Goal: Task Accomplishment & Management: Complete application form

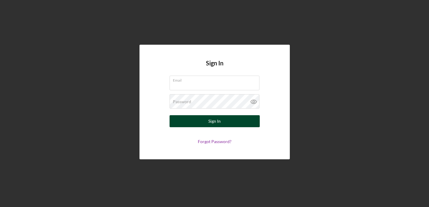
type input "[EMAIL_ADDRESS][DOMAIN_NAME]"
click at [180, 120] on button "Sign In" at bounding box center [214, 121] width 90 height 12
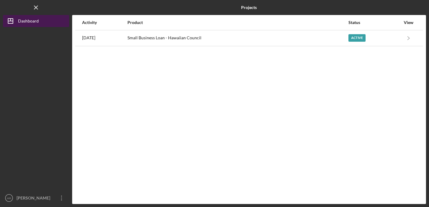
click at [31, 23] on div "Dashboard" at bounding box center [28, 22] width 21 height 14
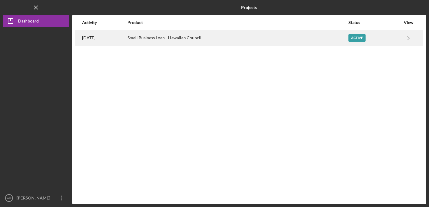
click at [363, 39] on div "Active" at bounding box center [356, 38] width 17 height 8
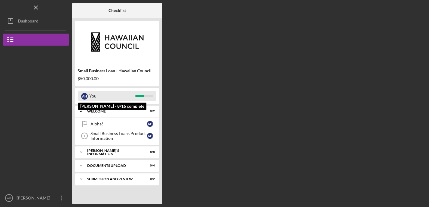
click at [122, 98] on div "You" at bounding box center [112, 96] width 46 height 10
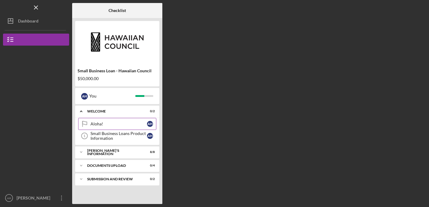
click at [117, 128] on link "Aloha! Aloha! A H" at bounding box center [117, 124] width 78 height 12
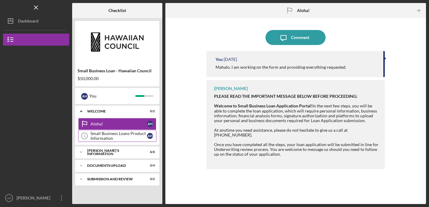
click at [117, 137] on div "Small Business Loans Product Information" at bounding box center [118, 136] width 56 height 10
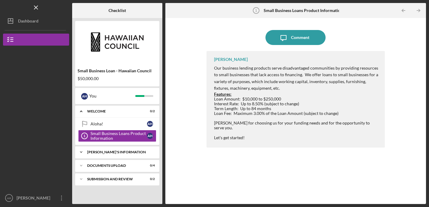
click at [112, 154] on div "[PERSON_NAME]'S INFORMATION" at bounding box center [119, 152] width 65 height 4
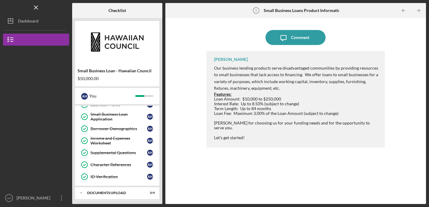
scroll to position [87, 0]
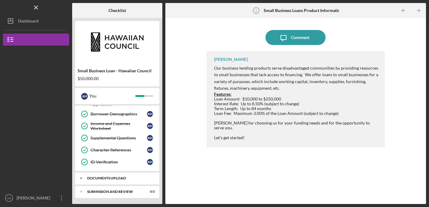
click at [108, 179] on div "DOCUMENTS UPLOAD" at bounding box center [119, 179] width 65 height 4
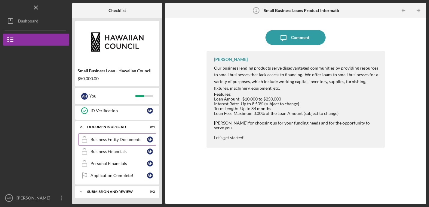
click at [128, 141] on div "Business Entity Documents" at bounding box center [118, 139] width 56 height 5
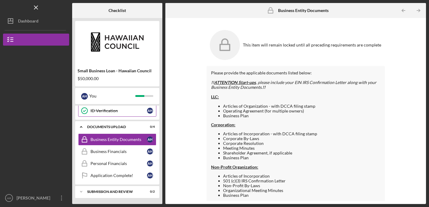
click at [106, 112] on div "ID Verification" at bounding box center [118, 110] width 56 height 5
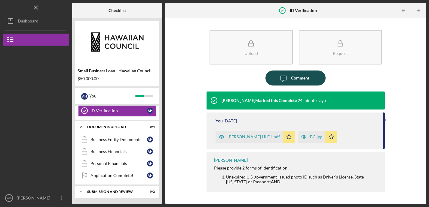
click at [298, 81] on div "Comment" at bounding box center [300, 78] width 18 height 15
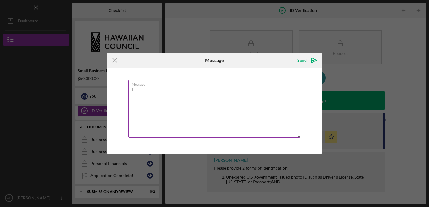
type textarea "I"
type textarea "T"
type textarea "A"
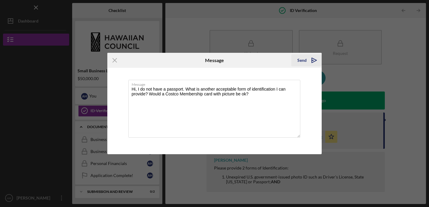
type textarea "Hi, I do not have a passport. What is another acceptable form of identification…"
click at [303, 61] on div "Send" at bounding box center [301, 60] width 9 height 12
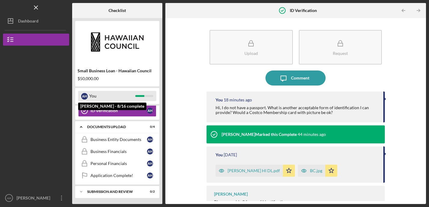
click at [124, 100] on div "You" at bounding box center [112, 96] width 46 height 10
click at [126, 96] on div "You" at bounding box center [112, 96] width 46 height 10
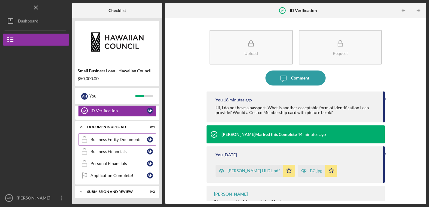
click at [114, 140] on div "Business Entity Documents" at bounding box center [118, 139] width 56 height 5
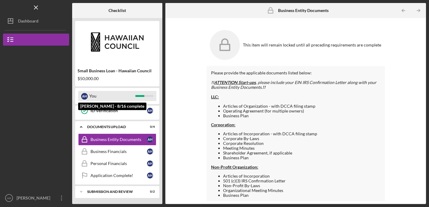
click at [123, 98] on div "You" at bounding box center [112, 96] width 46 height 10
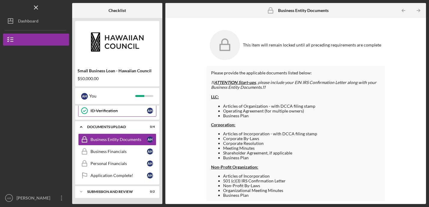
click at [118, 111] on div "ID Verification" at bounding box center [118, 110] width 56 height 5
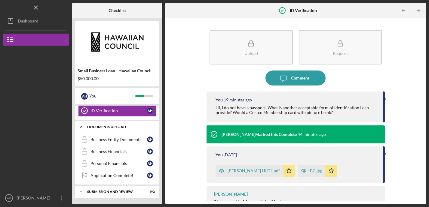
click at [124, 126] on div "DOCUMENTS UPLOAD" at bounding box center [119, 127] width 65 height 4
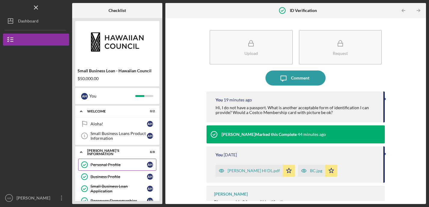
click at [113, 165] on div "Personal Profile" at bounding box center [118, 165] width 56 height 5
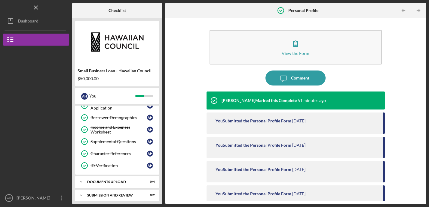
scroll to position [87, 0]
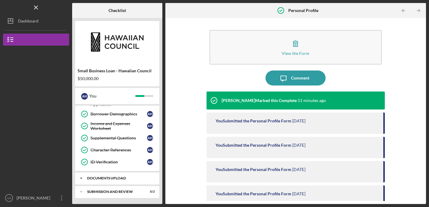
click at [114, 180] on div "DOCUMENTS UPLOAD" at bounding box center [119, 179] width 65 height 4
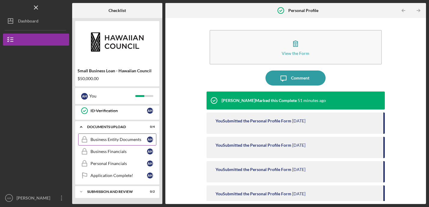
click at [113, 141] on div "Business Entity Documents" at bounding box center [118, 139] width 56 height 5
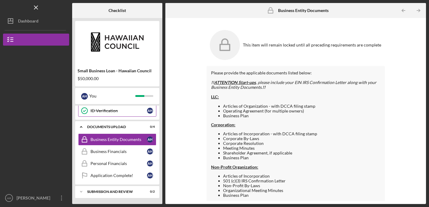
click at [120, 115] on link "ID Verification ID Verification A H" at bounding box center [117, 111] width 78 height 12
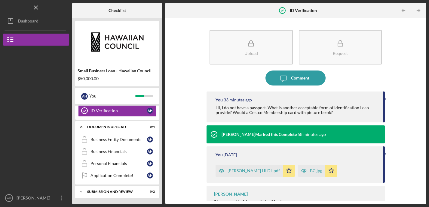
scroll to position [15, 0]
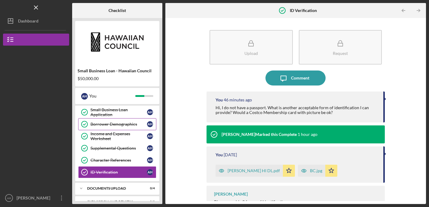
scroll to position [87, 0]
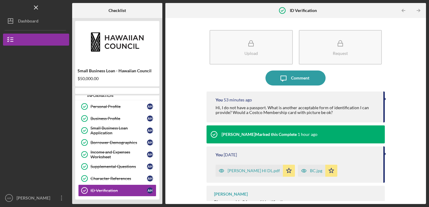
scroll to position [77, 0]
